Goal: Find specific page/section: Find specific page/section

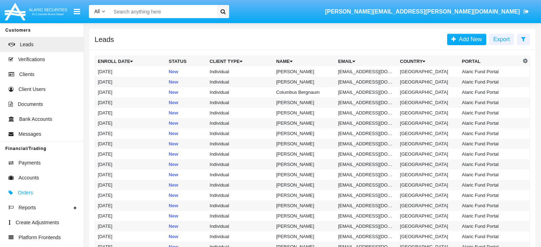
click at [25, 195] on span "Orders" at bounding box center [25, 192] width 15 height 7
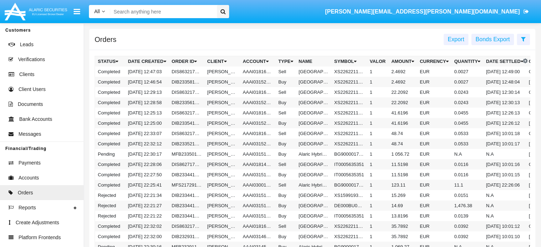
click at [167, 15] on input "Search" at bounding box center [162, 11] width 104 height 13
